Goal: Find specific page/section: Find specific page/section

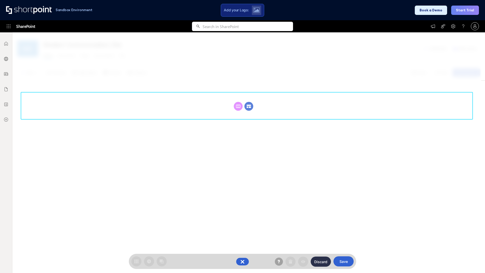
scroll to position [69, 0]
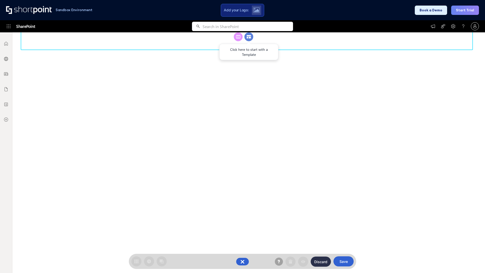
click at [249, 41] on circle at bounding box center [248, 36] width 9 height 9
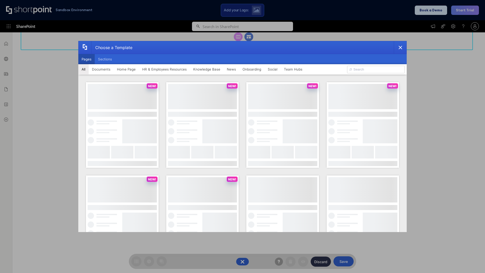
scroll to position [0, 0]
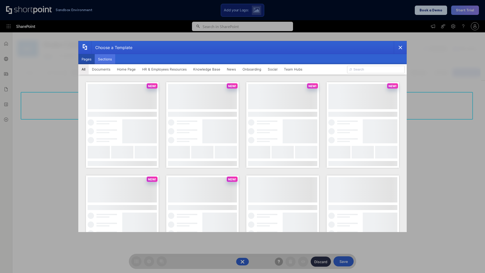
click at [105, 59] on button "Sections" at bounding box center [105, 59] width 20 height 10
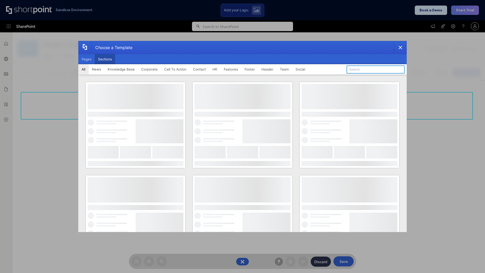
type input "Footer 1"
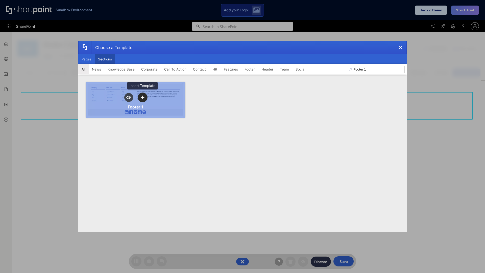
click at [142, 97] on icon "template selector" at bounding box center [143, 98] width 4 height 4
